Goal: Obtain resource: Obtain resource

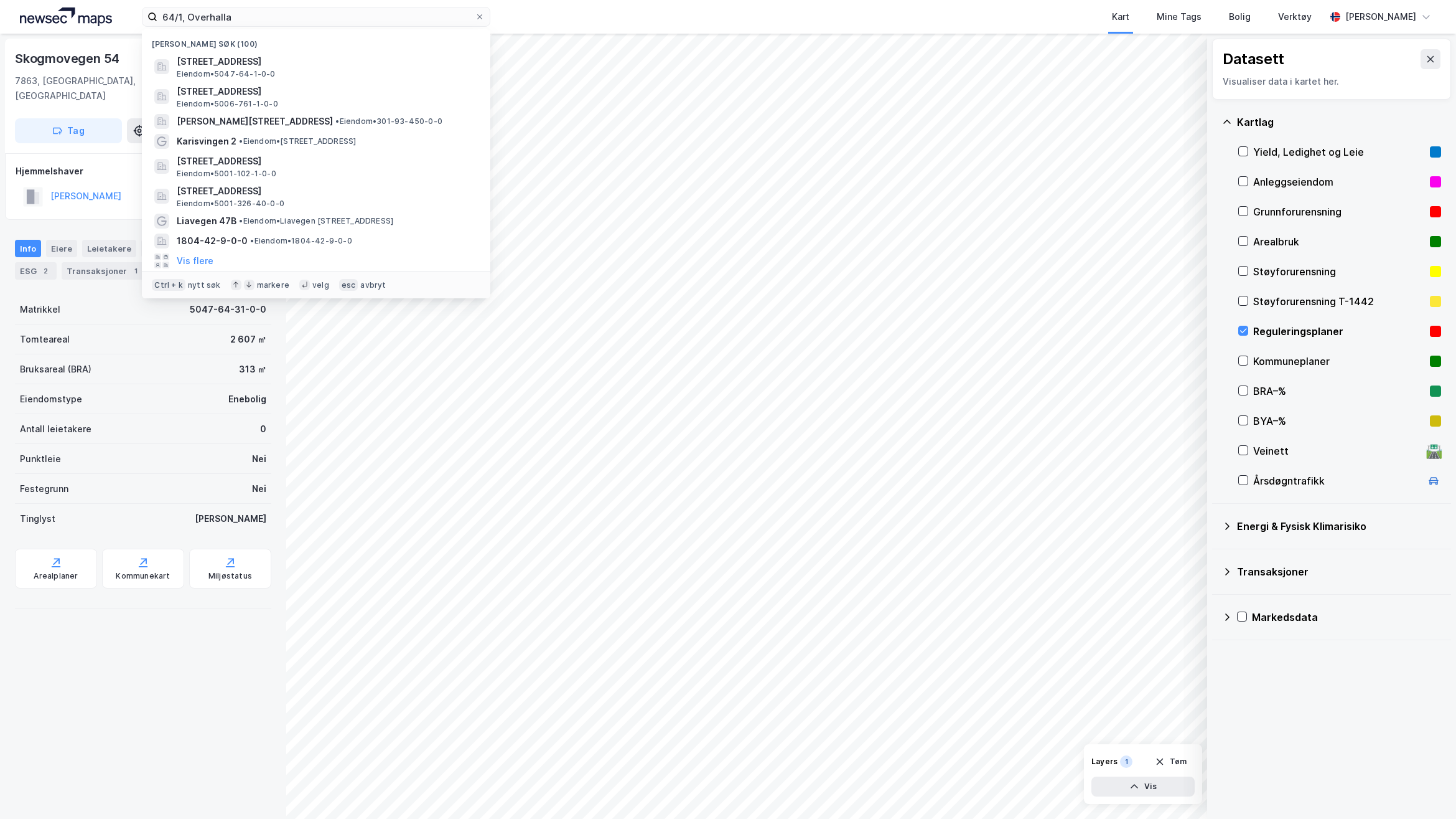
click at [0, 1] on html "64/1, Overhalla Nylige søk (100) Skogmovegen 48, 7863, OVERHALLA, OVERHALLA Eie…" at bounding box center [728, 409] width 1456 height 819
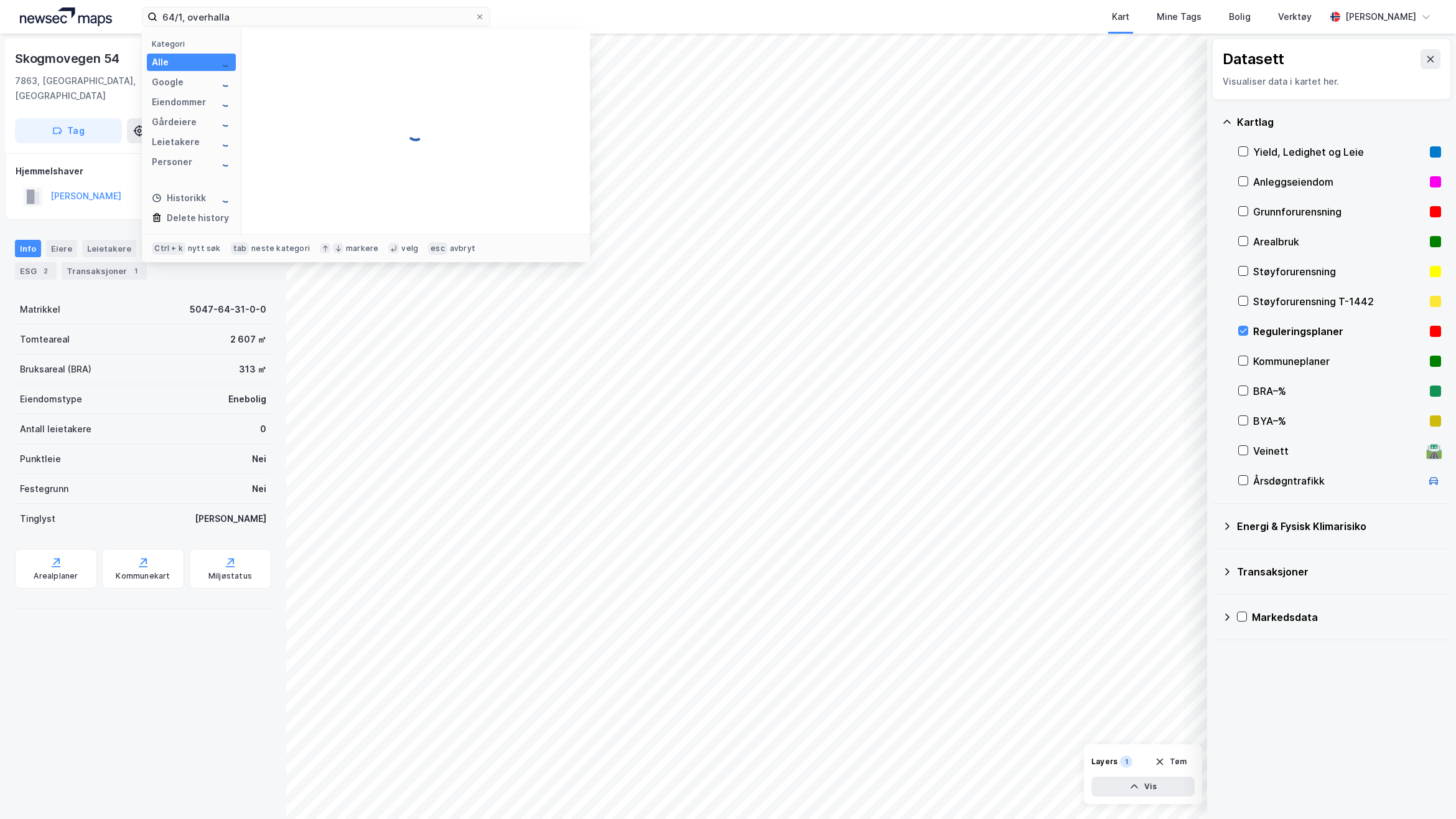
type input "64/1, overhalla"
click at [442, 54] on span "[STREET_ADDRESS]" at bounding box center [426, 62] width 299 height 15
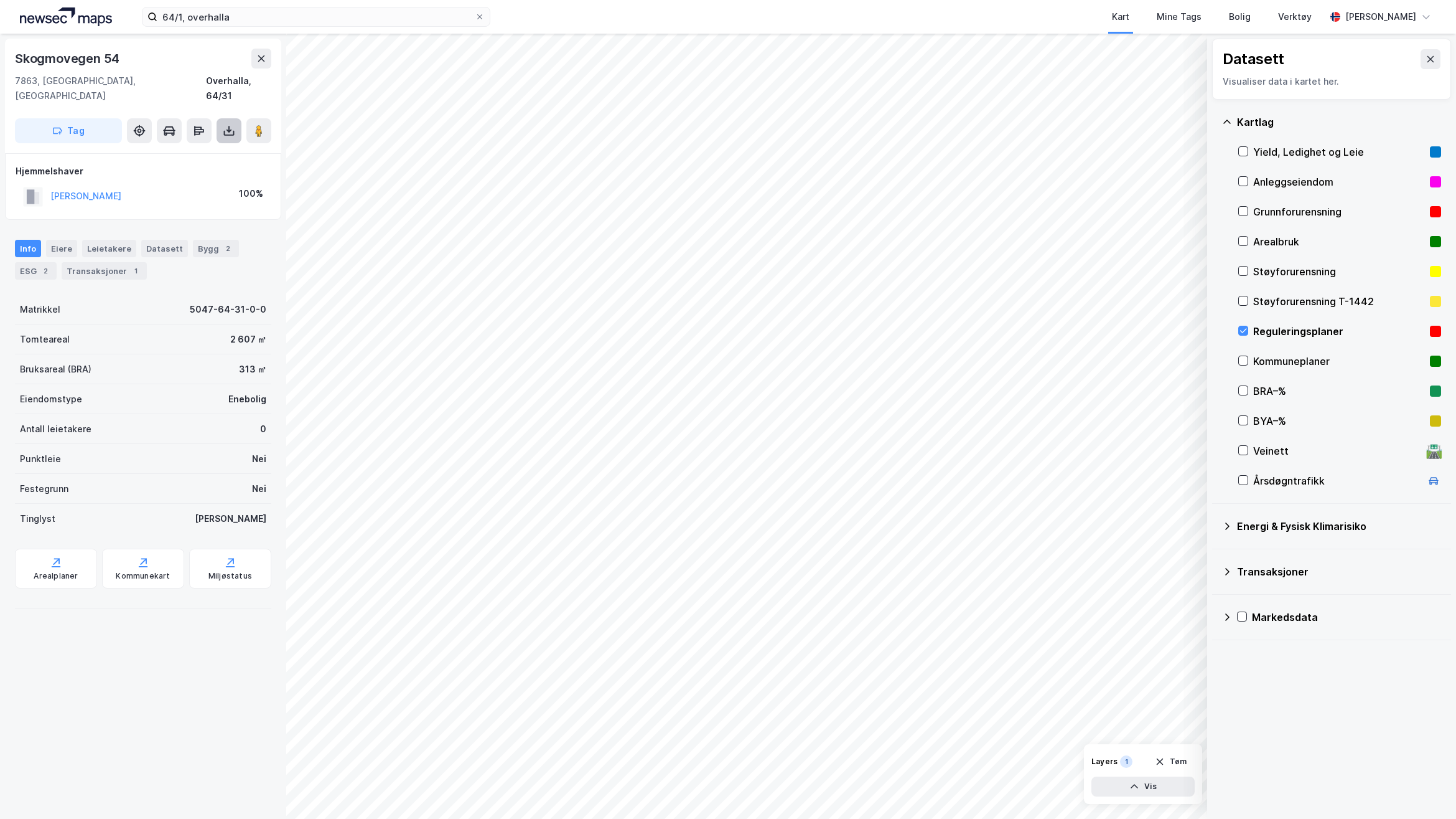
click at [224, 125] on icon at bounding box center [229, 131] width 13 height 13
click at [184, 151] on div "Last ned grunnbok" at bounding box center [167, 156] width 72 height 10
drag, startPoint x: 224, startPoint y: 108, endPoint x: 224, endPoint y: 119, distance: 11.0
click at [224, 118] on button at bounding box center [228, 130] width 25 height 25
click at [173, 151] on div "Last ned grunnbok" at bounding box center [167, 156] width 72 height 10
